Goal: Task Accomplishment & Management: Manage account settings

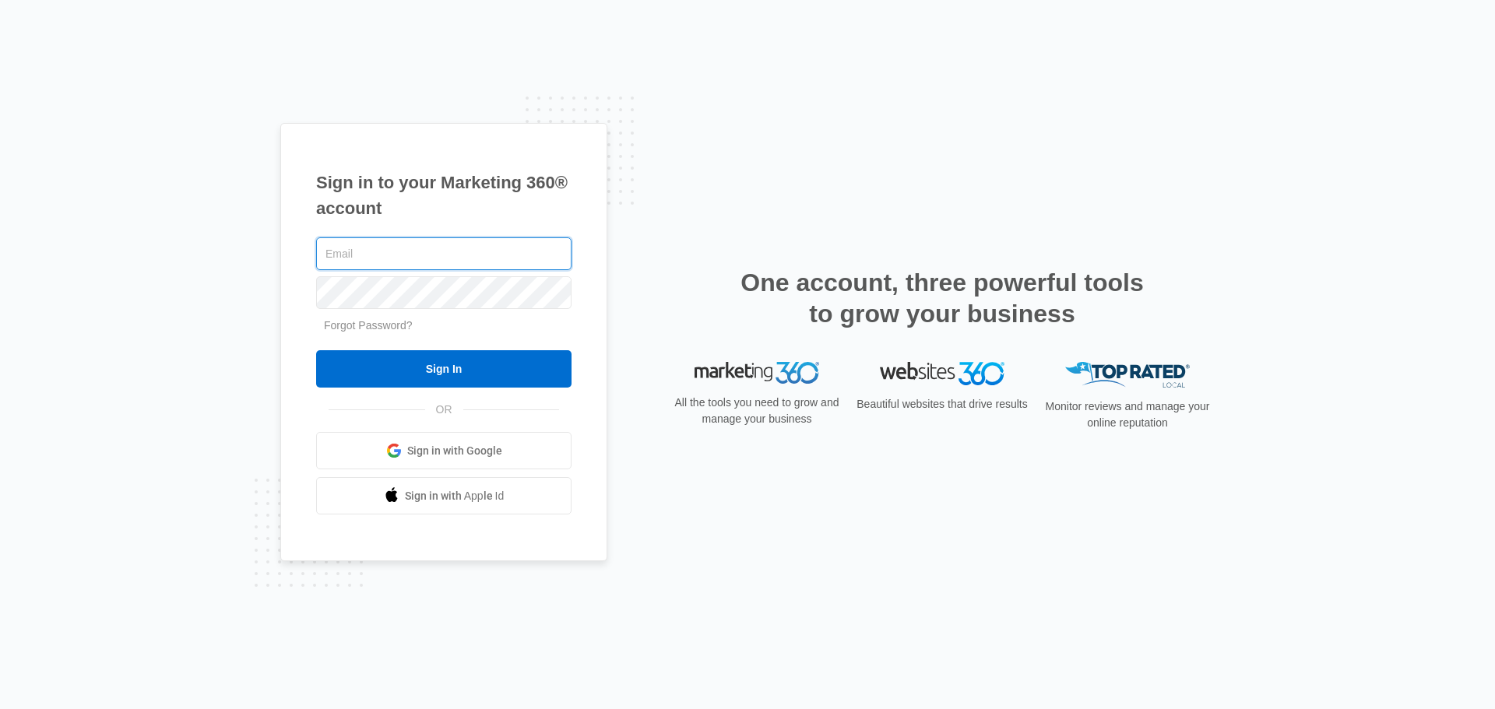
click at [404, 238] on input "text" at bounding box center [443, 254] width 255 height 33
type input "[PERSON_NAME][EMAIL_ADDRESS][DOMAIN_NAME]"
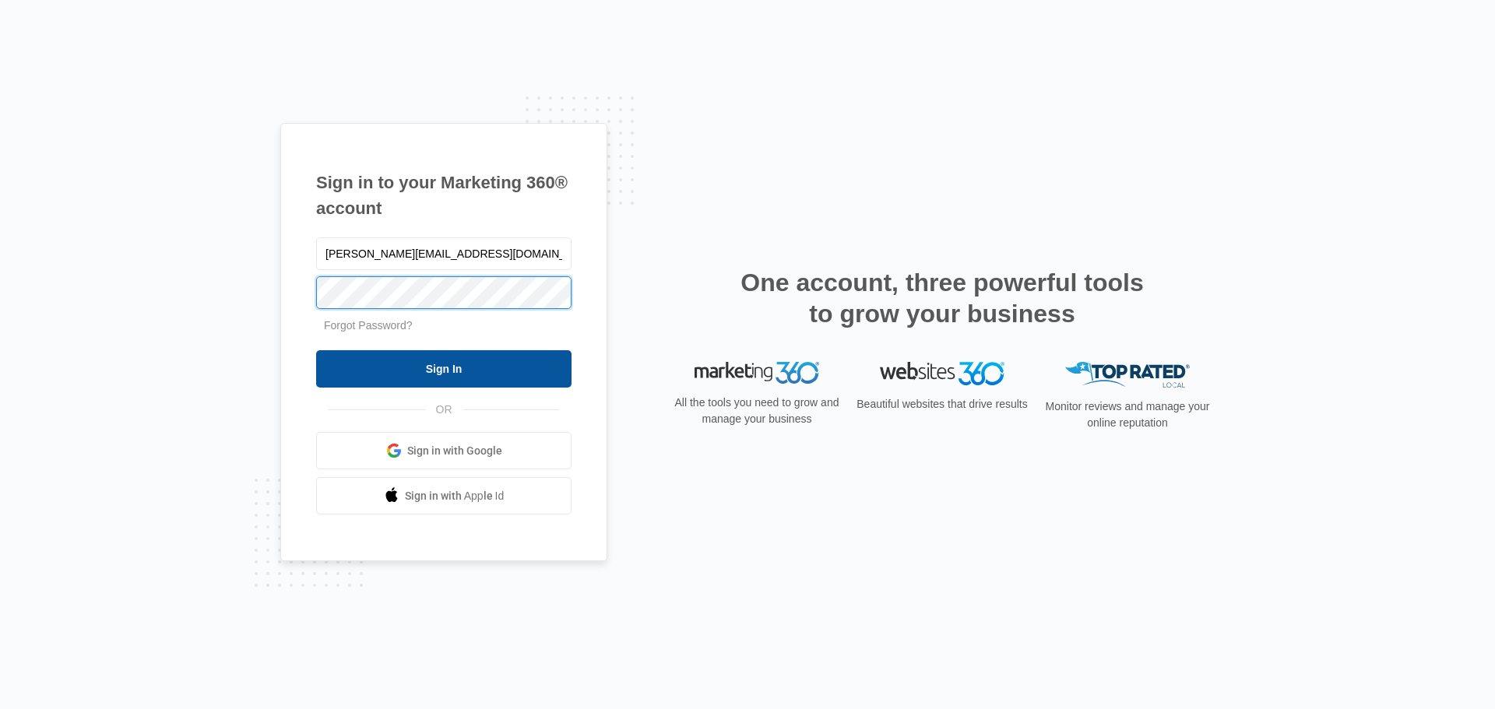
click at [316, 350] on input "Sign In" at bounding box center [443, 368] width 255 height 37
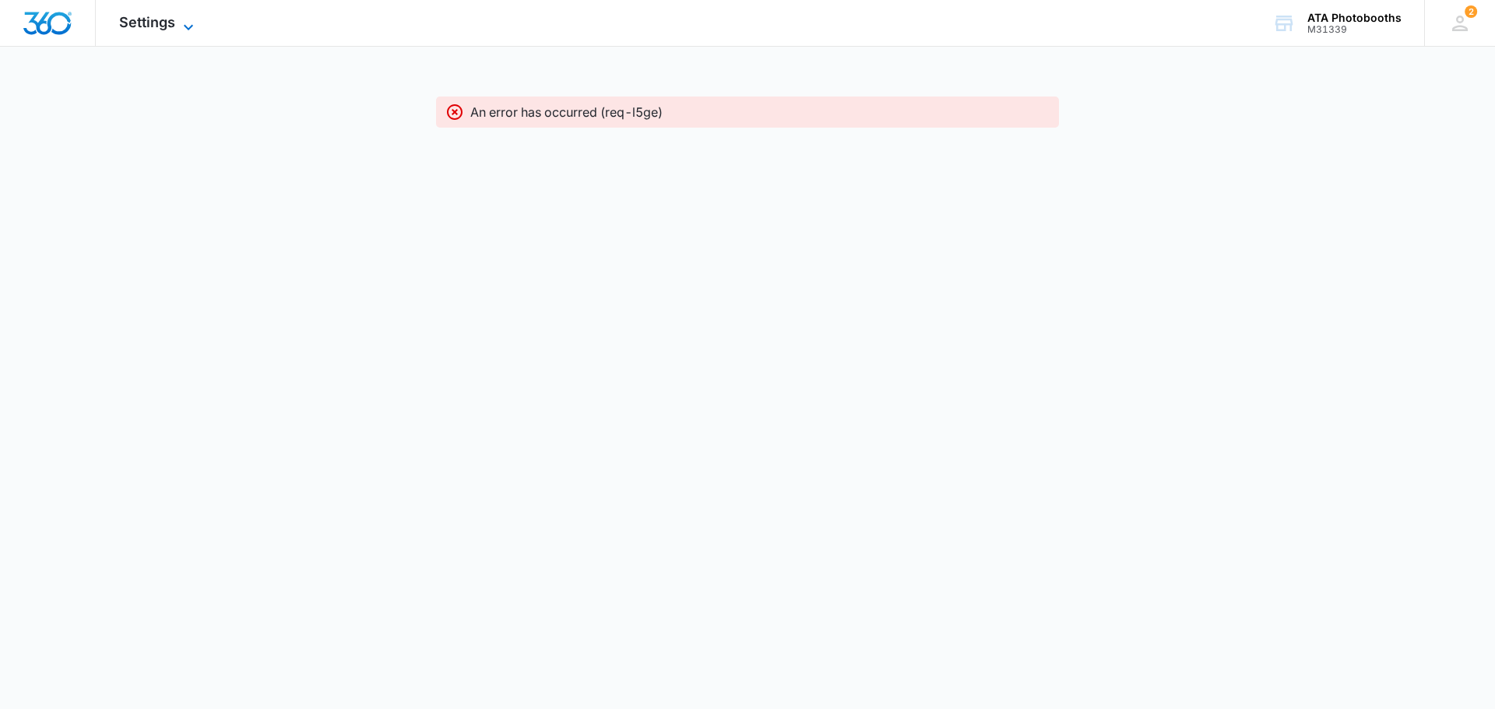
click at [145, 16] on span "Settings" at bounding box center [147, 22] width 56 height 16
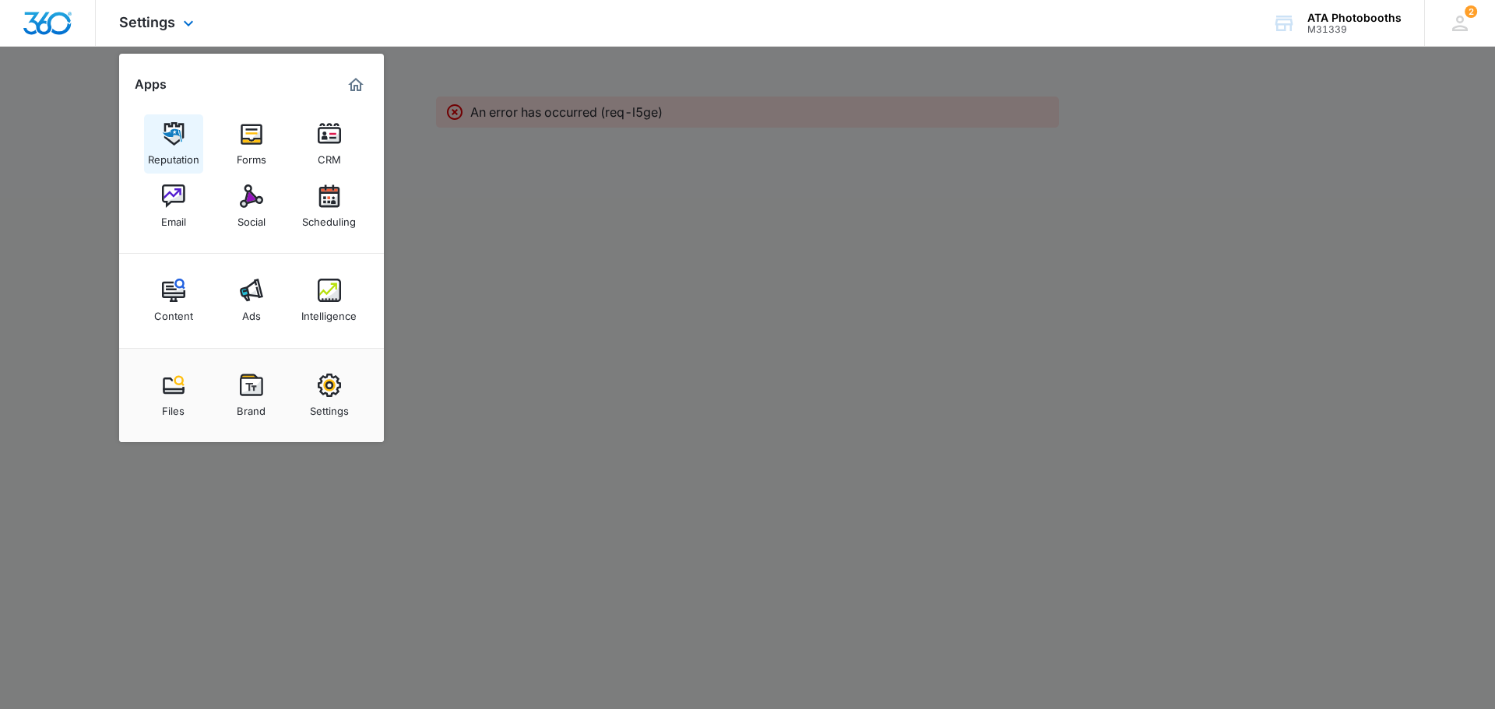
click at [175, 154] on div "Reputation" at bounding box center [173, 156] width 51 height 20
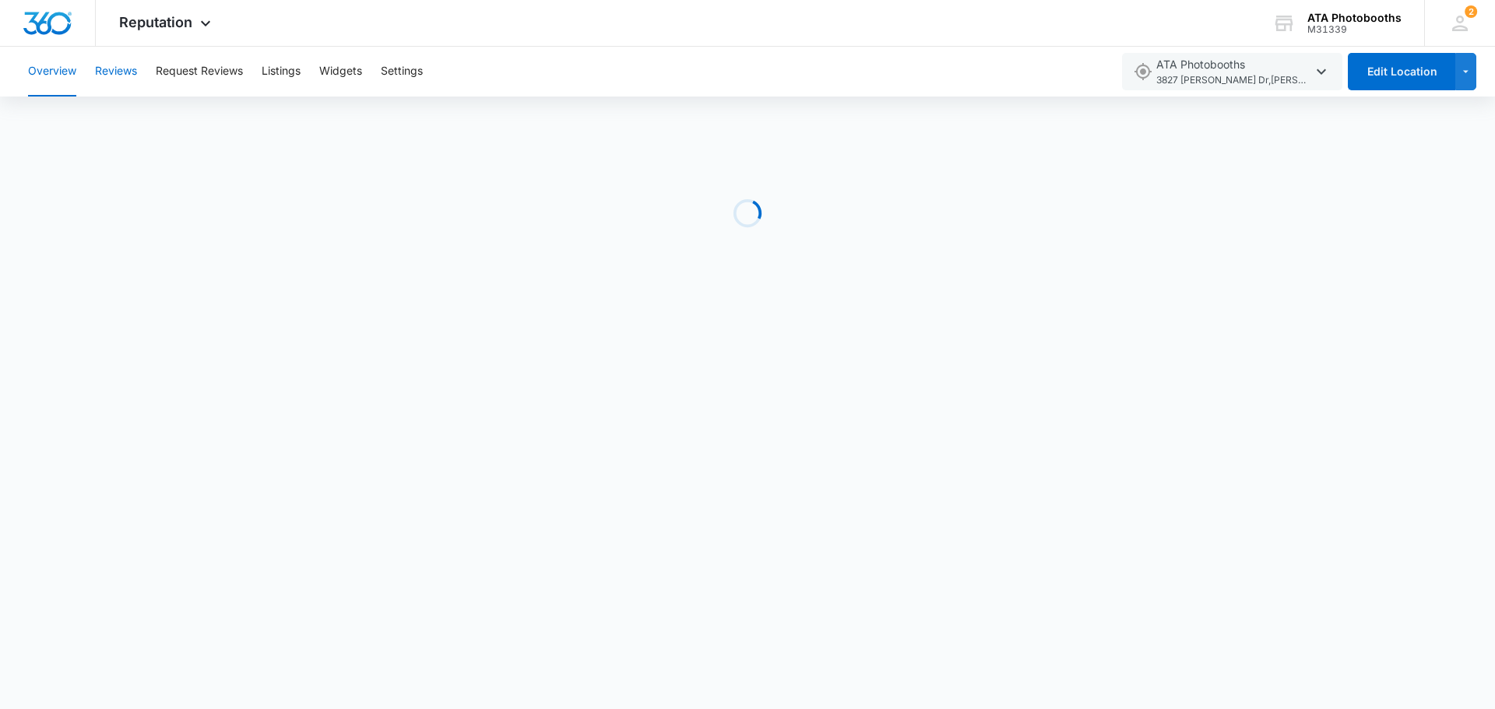
click at [121, 69] on button "Reviews" at bounding box center [116, 72] width 42 height 50
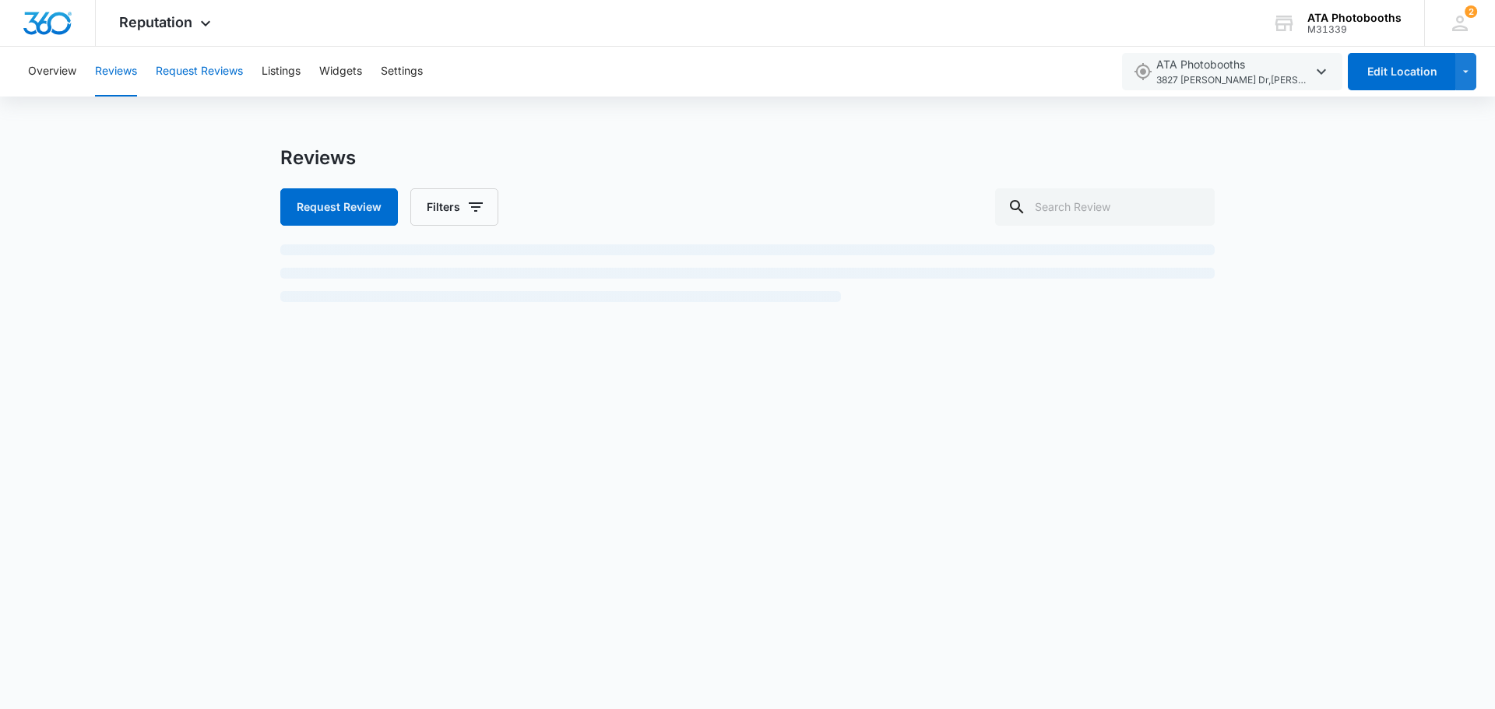
click at [178, 69] on button "Request Reviews" at bounding box center [199, 72] width 87 height 50
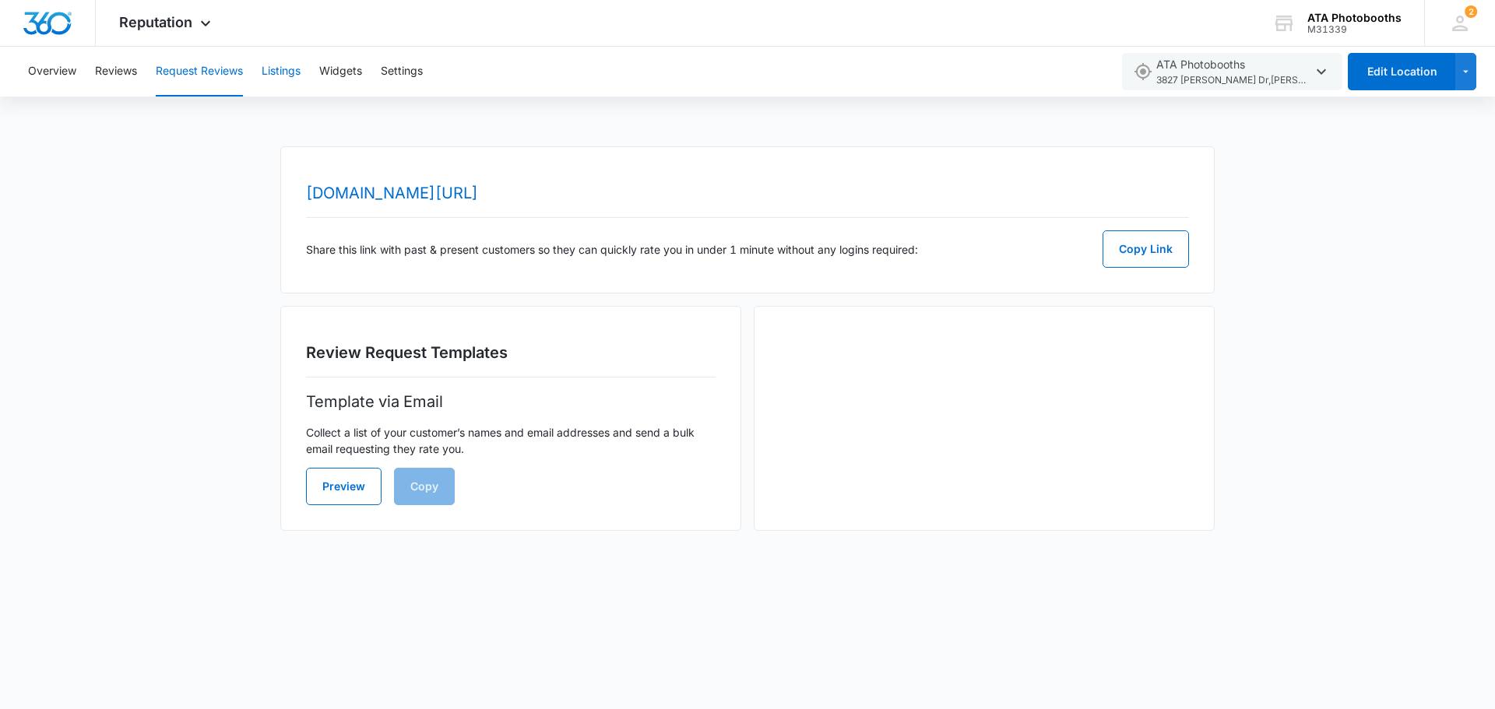
click at [284, 62] on button "Listings" at bounding box center [281, 72] width 39 height 50
